Goal: Transaction & Acquisition: Purchase product/service

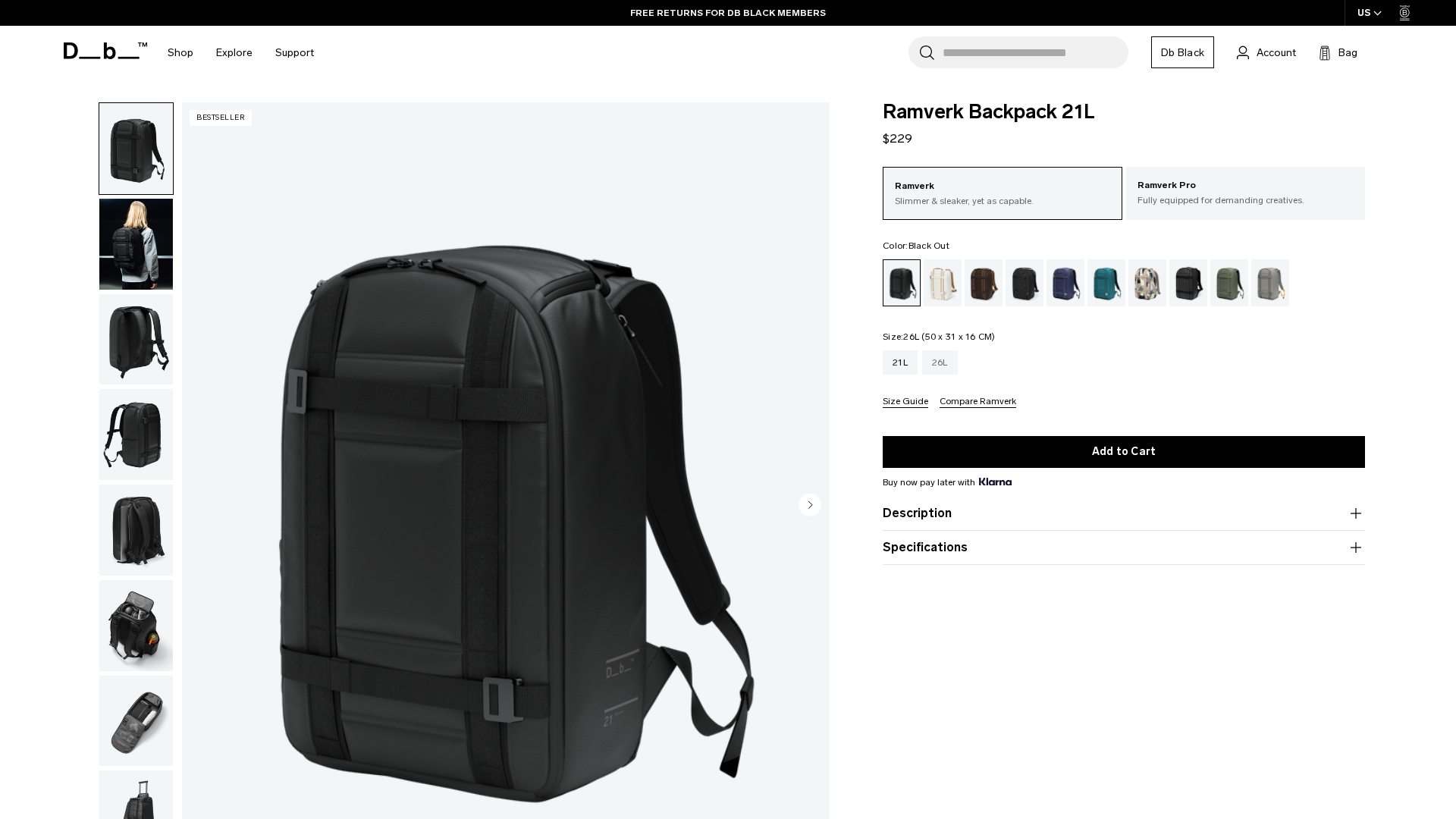
click at [945, 365] on div "26L" at bounding box center [940, 362] width 35 height 24
click at [940, 367] on div "26L" at bounding box center [940, 362] width 35 height 24
